Goal: Task Accomplishment & Management: Manage account settings

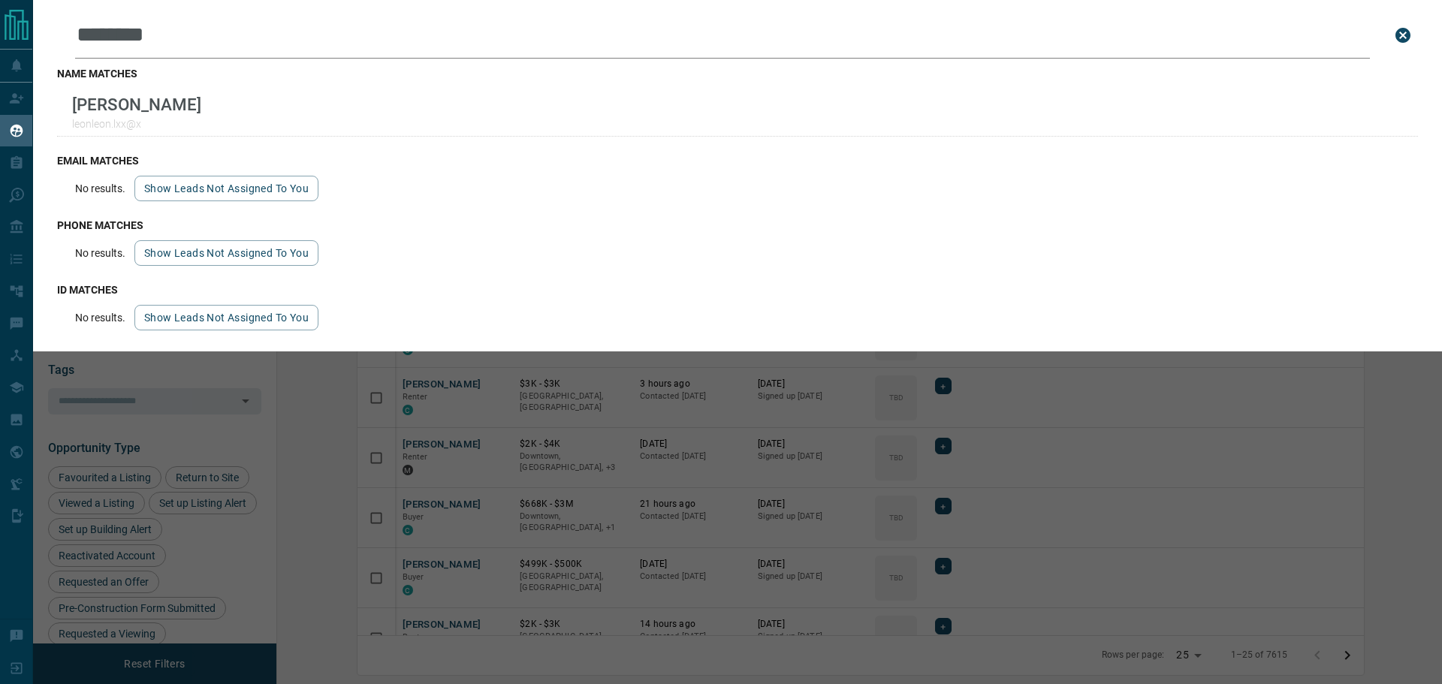
scroll to position [539, 1147]
click at [0, 0] on html "Lead Transfers Claim Leads My Leads Tasks Opportunities Deals Campaigns Automat…" at bounding box center [721, 342] width 1442 height 684
type input "**********"
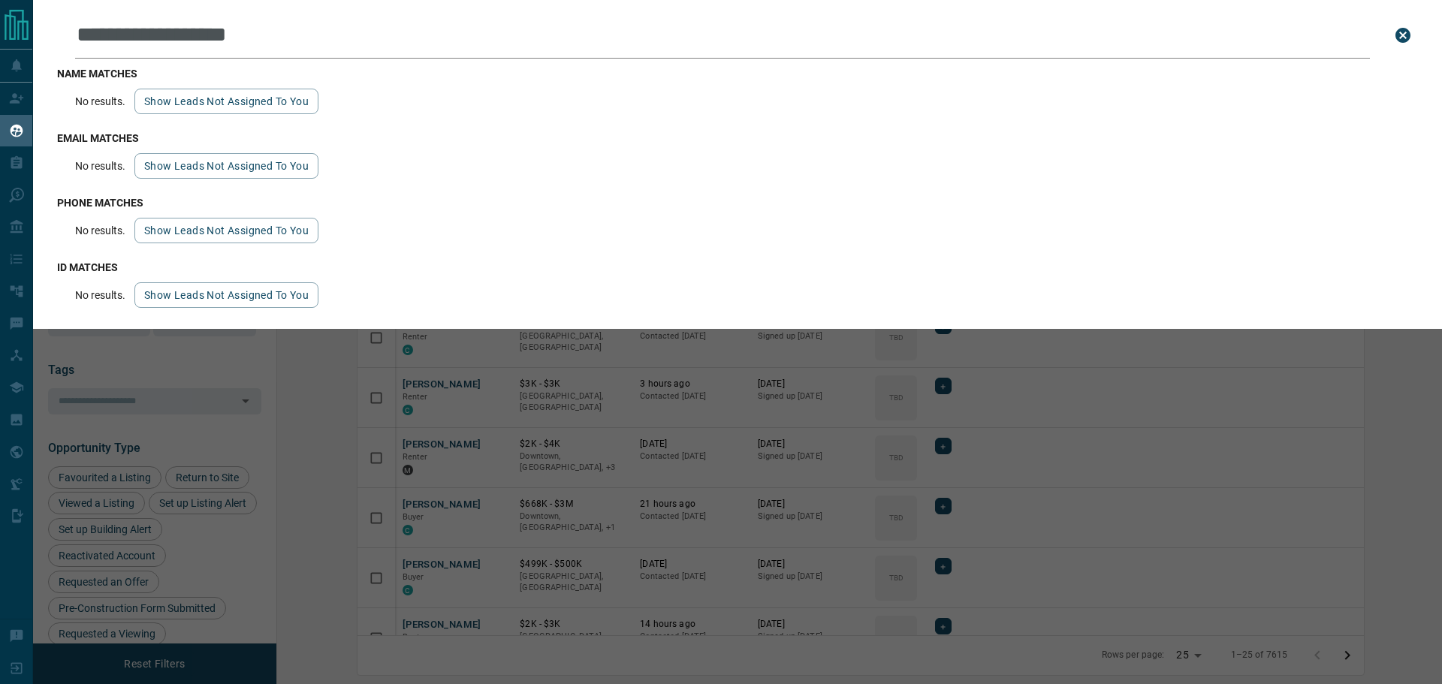
click at [190, 110] on button "Show leads not assigned to you" at bounding box center [226, 102] width 184 height 26
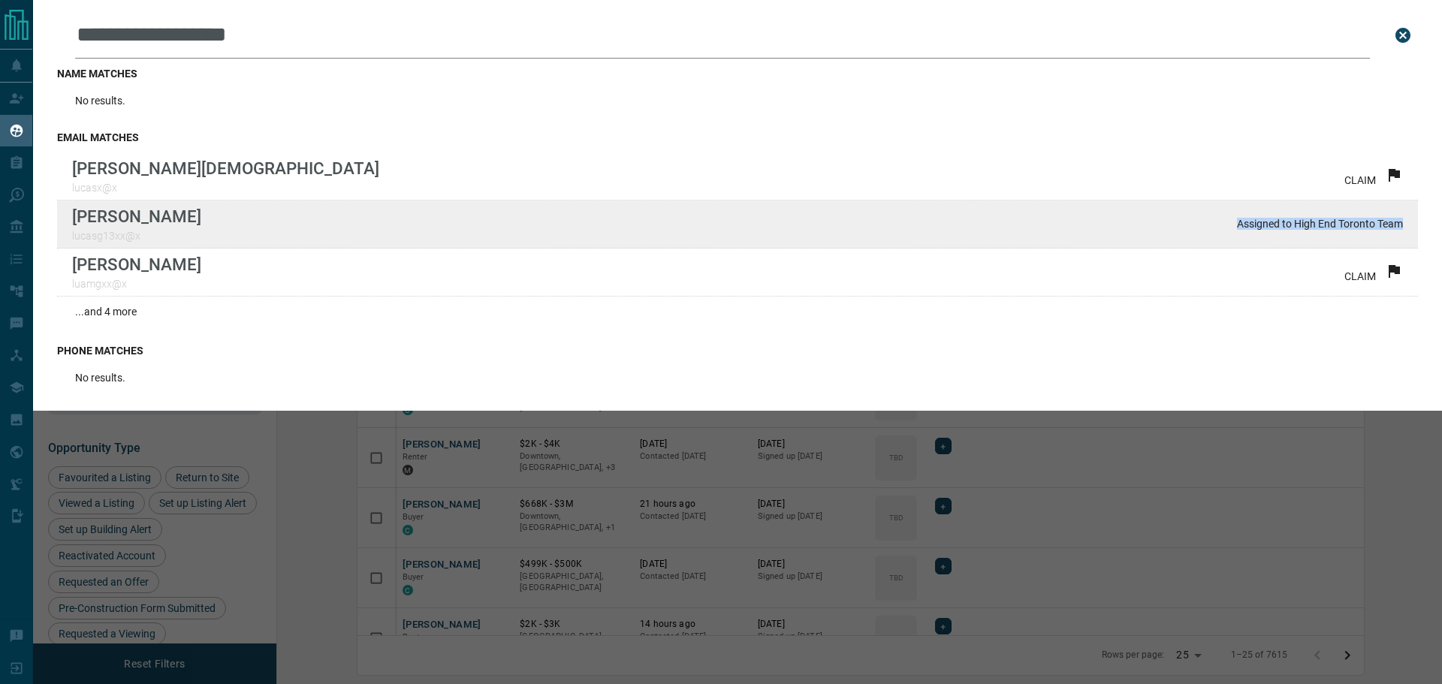
drag, startPoint x: 1393, startPoint y: 230, endPoint x: 1225, endPoint y: 237, distance: 168.4
click at [1225, 237] on div "[PERSON_NAME] lucasg13xx@x Assigned to High End Toronto Team" at bounding box center [737, 225] width 1361 height 48
drag, startPoint x: 128, startPoint y: 227, endPoint x: 71, endPoint y: 227, distance: 56.3
click at [71, 227] on div "[PERSON_NAME] lucasg13xx@x Assigned to High End Toronto Team" at bounding box center [737, 225] width 1361 height 48
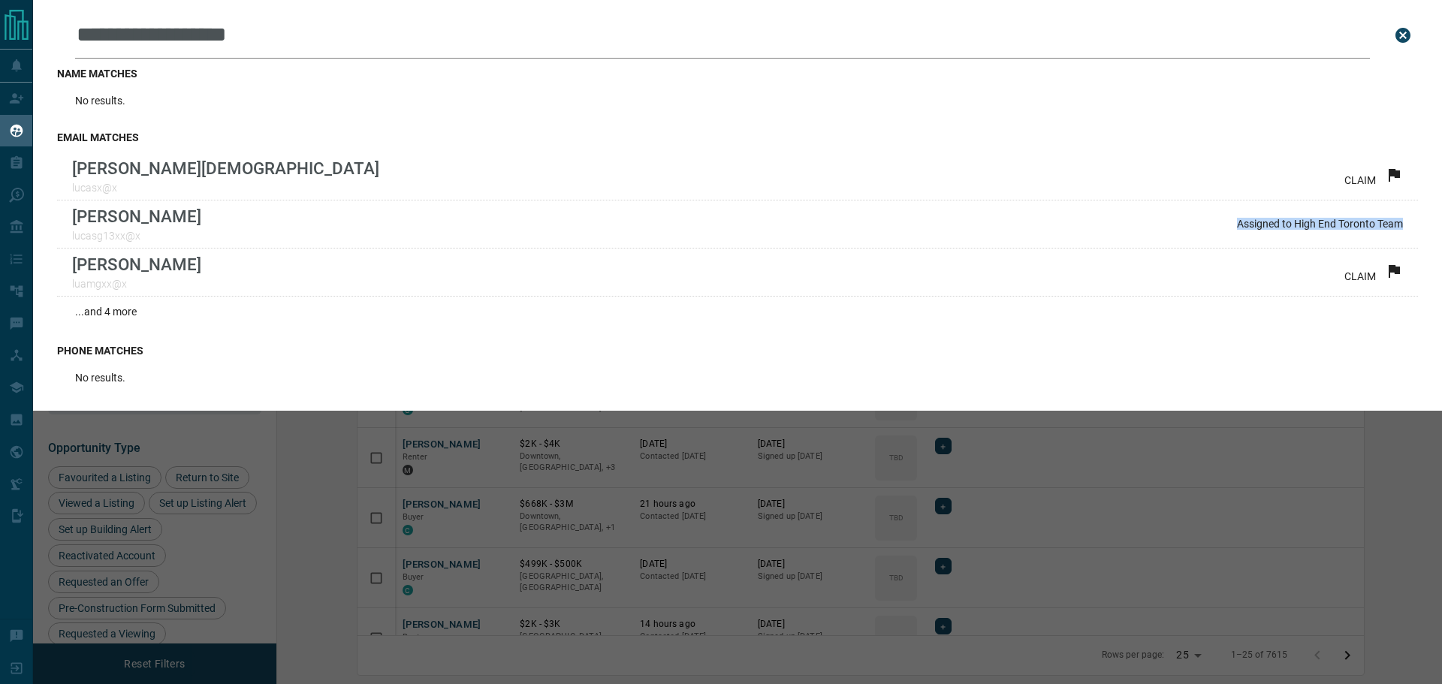
copy p "[PERSON_NAME]"
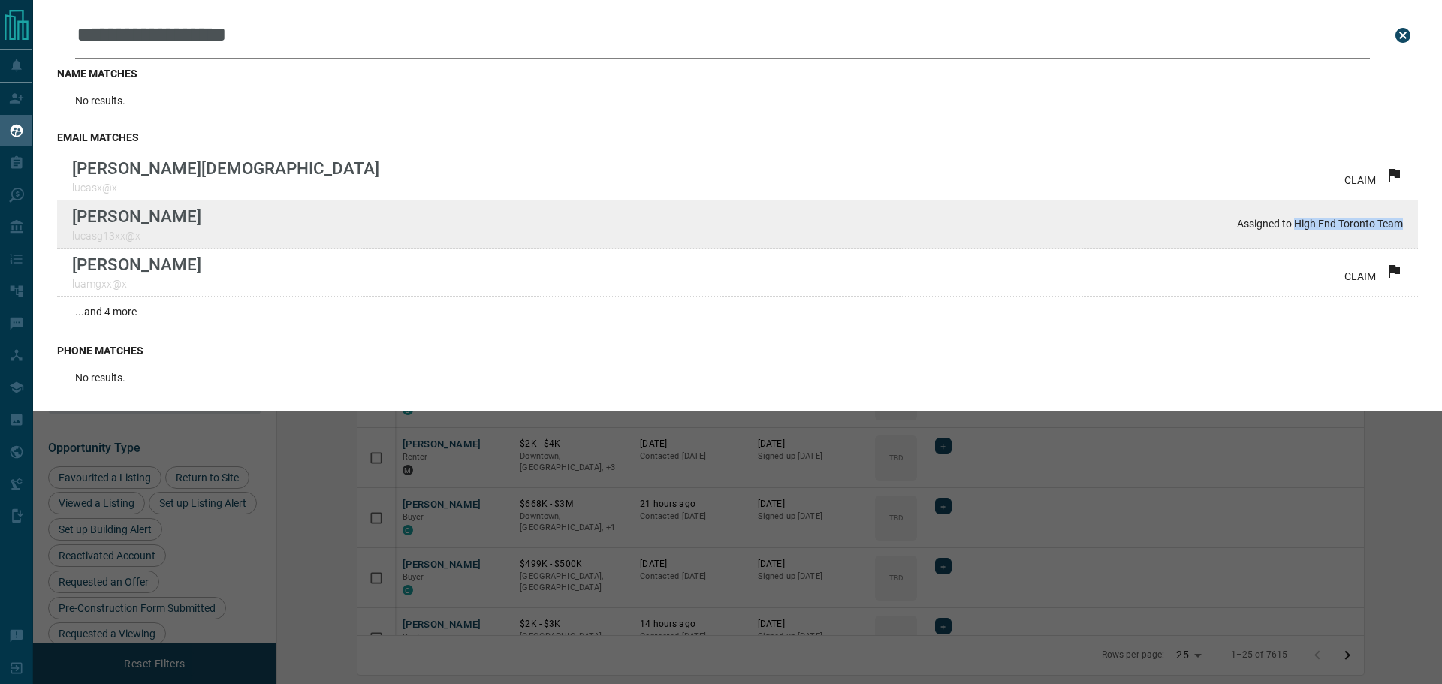
drag, startPoint x: 1284, startPoint y: 227, endPoint x: 1388, endPoint y: 228, distance: 103.7
click at [1388, 228] on p "Assigned to High End Toronto Team" at bounding box center [1320, 224] width 166 height 12
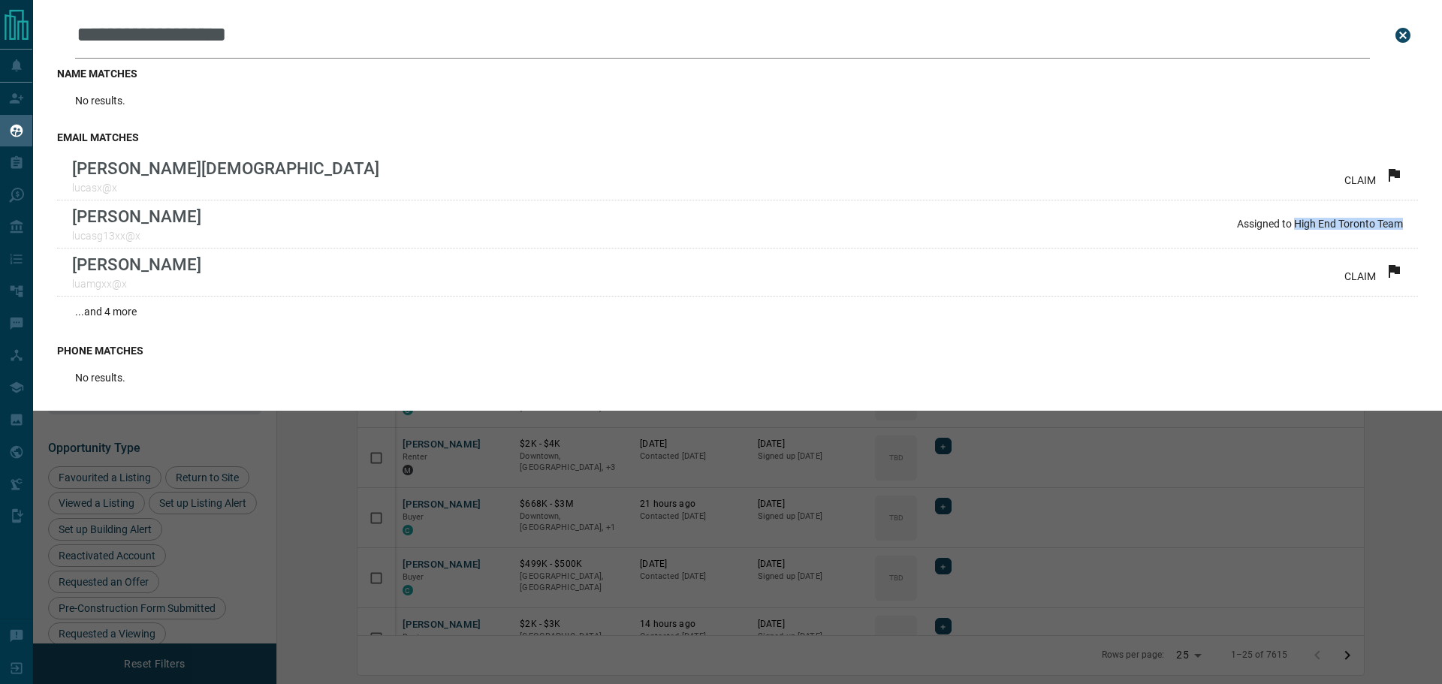
copy p "High End Toronto Team"
